Goal: Task Accomplishment & Management: Manage account settings

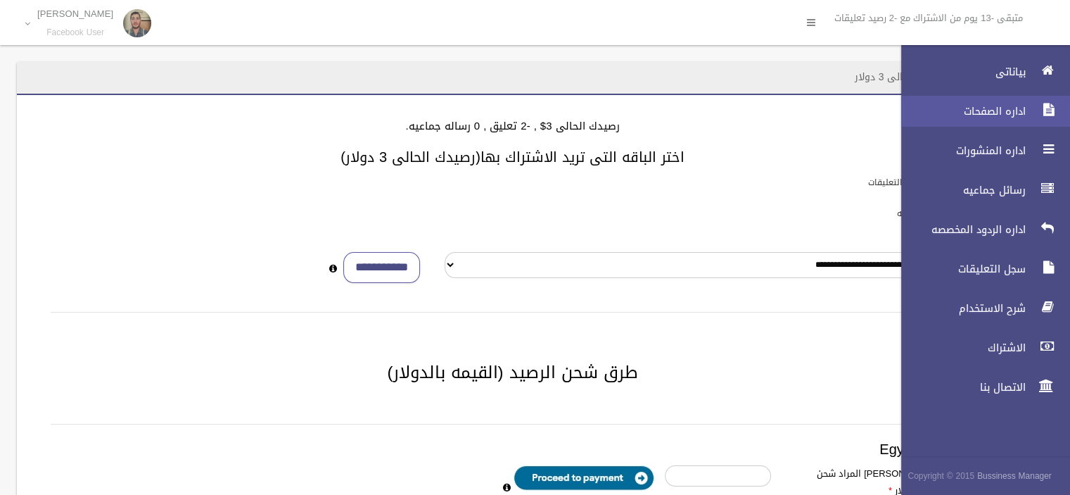
click at [1022, 113] on span "اداره الصفحات" at bounding box center [959, 111] width 141 height 14
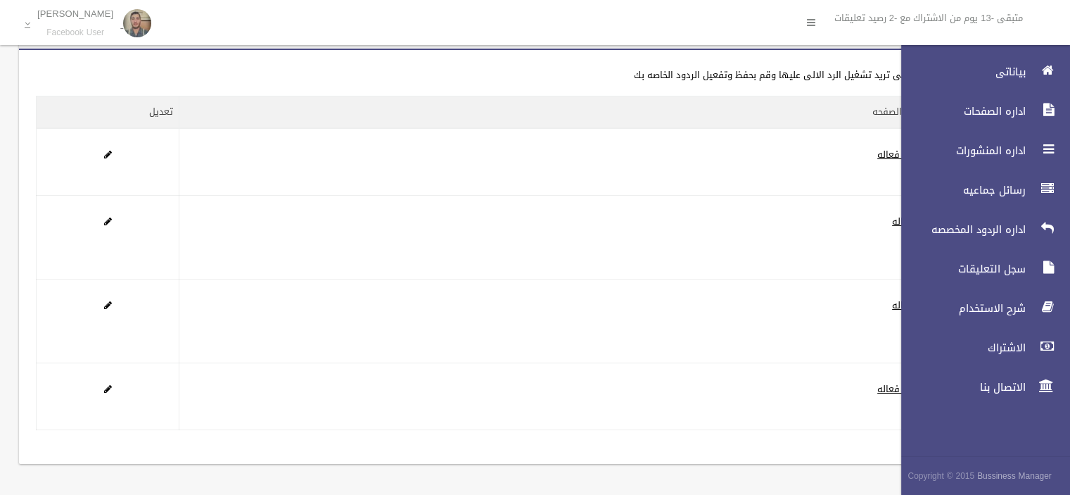
scroll to position [46, 0]
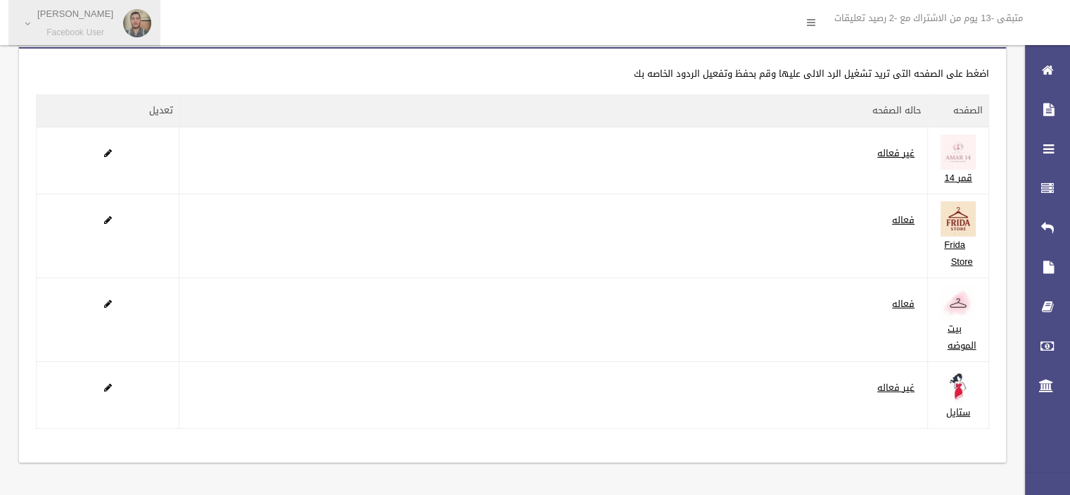
click at [30, 35] on link "Ahmed Amer Facebook User" at bounding box center [84, 23] width 152 height 46
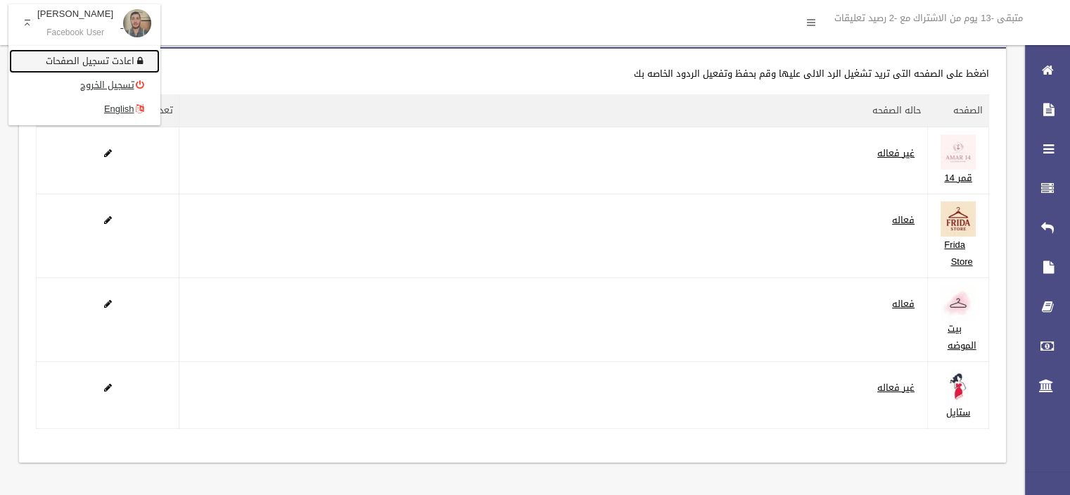
click at [97, 58] on link "اعادت تسجيل الصفحات" at bounding box center [84, 61] width 151 height 24
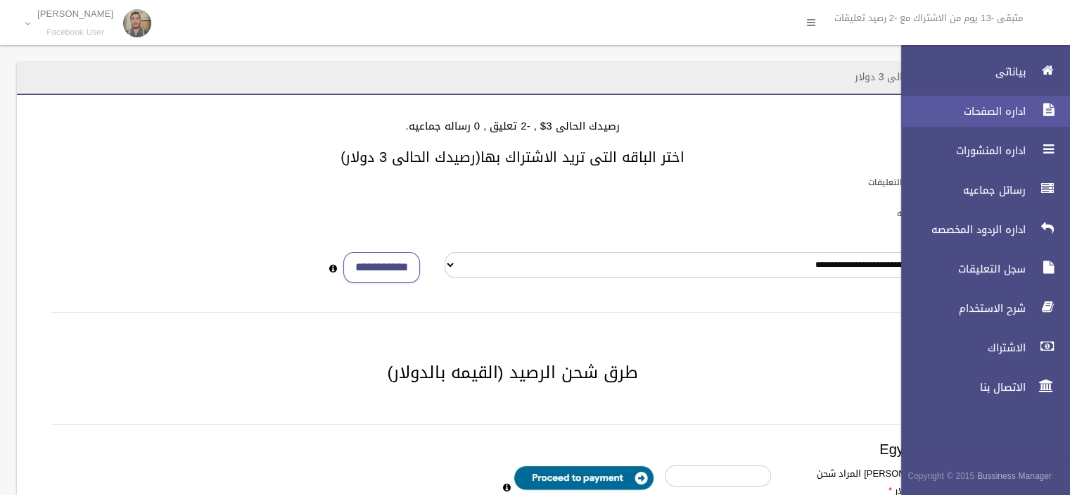
click at [1004, 105] on span "اداره الصفحات" at bounding box center [959, 111] width 141 height 14
